Goal: Task Accomplishment & Management: Manage account settings

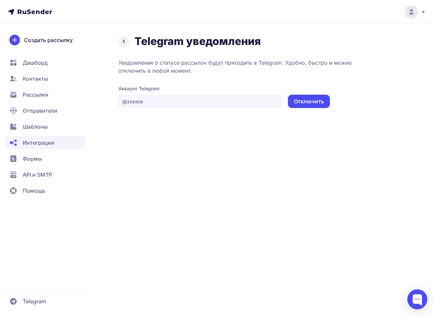
click at [314, 104] on button "Отключить" at bounding box center [309, 101] width 42 height 13
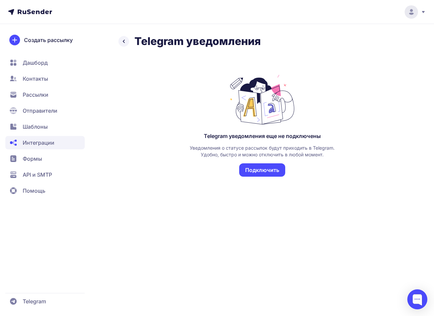
click at [273, 170] on button "Подключить" at bounding box center [262, 170] width 46 height 13
click at [266, 165] on button "Подключить" at bounding box center [262, 170] width 46 height 13
click at [257, 168] on button "Подключить" at bounding box center [262, 170] width 46 height 13
click at [37, 193] on span "Помощь" at bounding box center [34, 191] width 23 height 8
